Goal: Navigation & Orientation: Find specific page/section

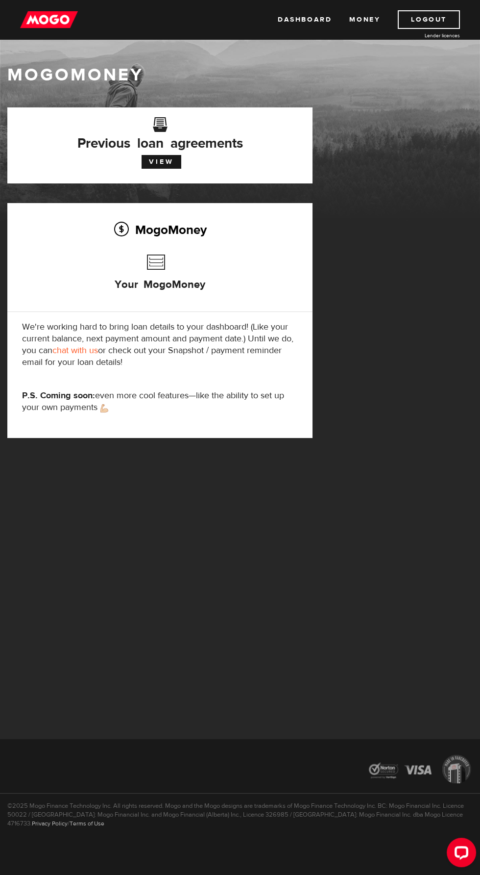
click at [48, 19] on img at bounding box center [49, 19] width 58 height 19
click at [40, 154] on div "View" at bounding box center [160, 160] width 291 height 17
click at [167, 161] on link "View" at bounding box center [162, 162] width 40 height 14
click at [365, 24] on link "Money" at bounding box center [365, 19] width 31 height 19
click at [302, 14] on link "Dashboard" at bounding box center [305, 19] width 54 height 19
